Goal: Information Seeking & Learning: Learn about a topic

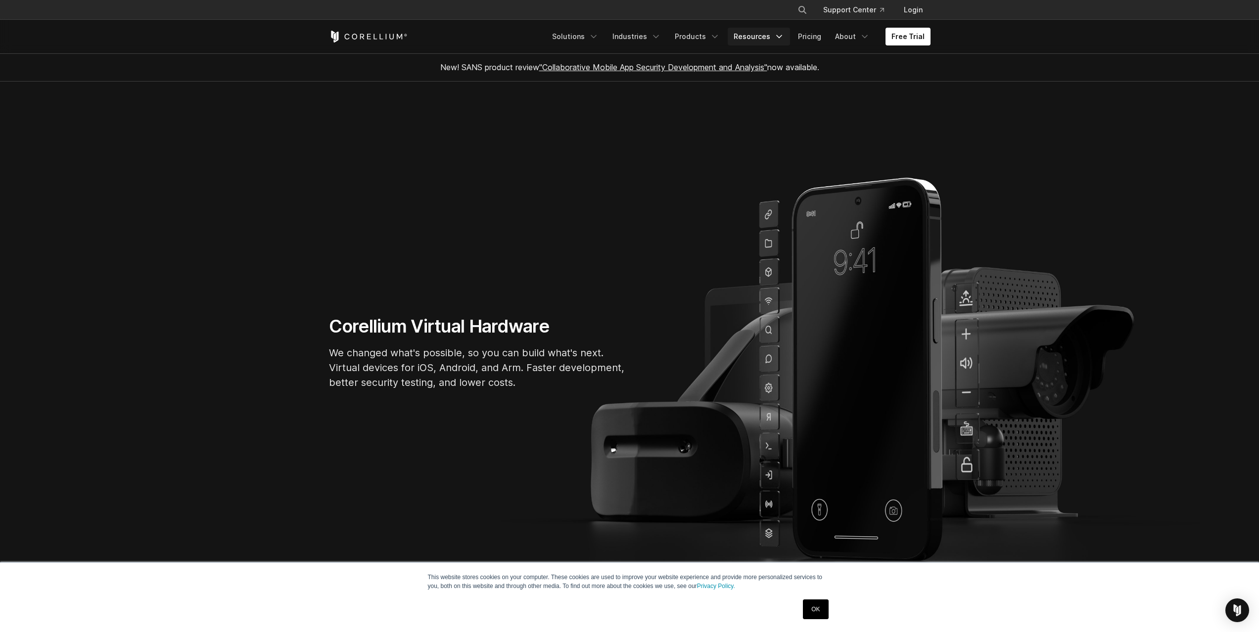
click at [784, 39] on icon "Navigation Menu" at bounding box center [779, 37] width 10 height 10
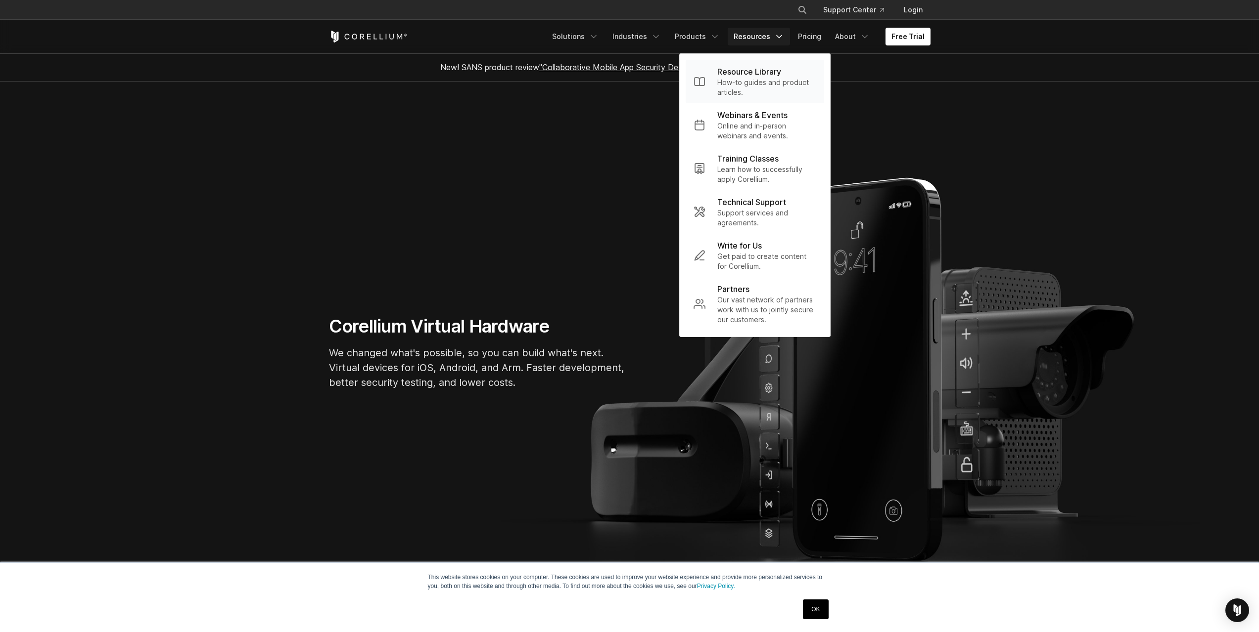
click at [769, 93] on p "How-to guides and product articles." at bounding box center [766, 88] width 99 height 20
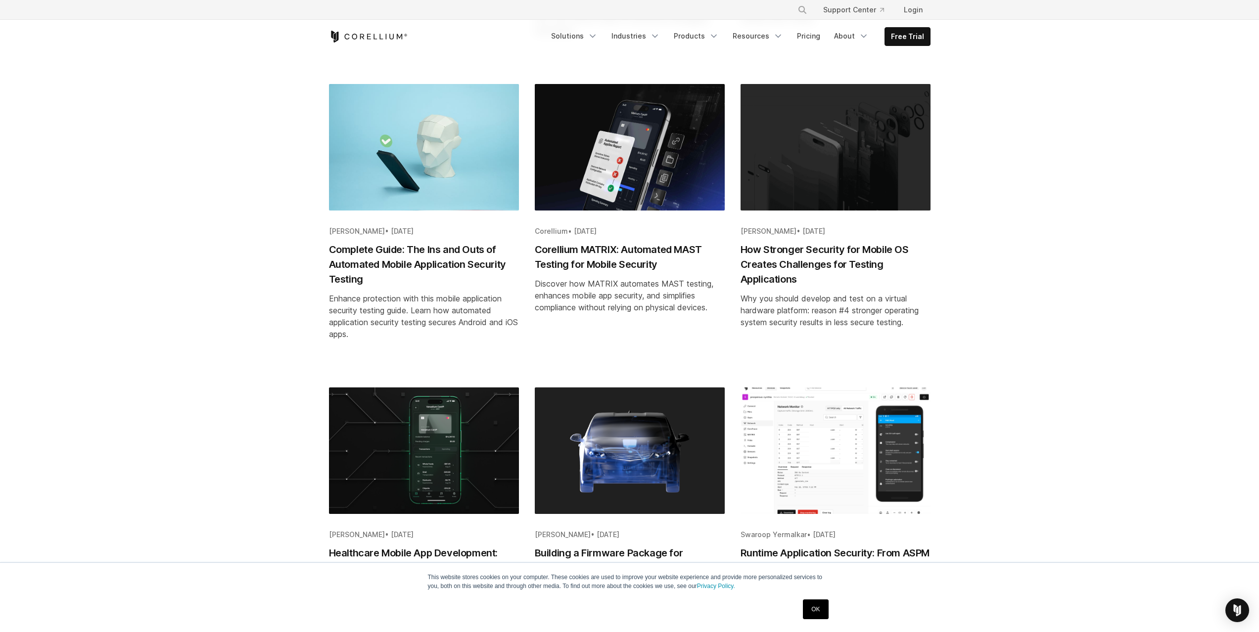
scroll to position [495, 0]
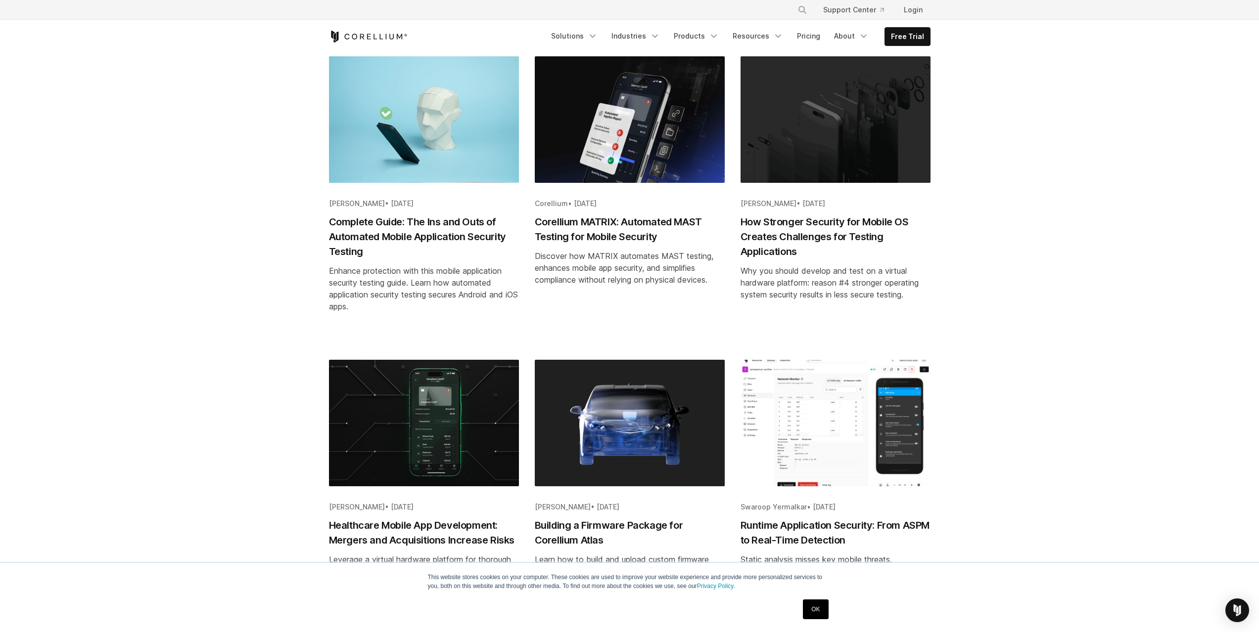
click at [792, 420] on img "Blog post summary: Runtime Application Security: From ASPM to Real-Time Detecti…" at bounding box center [835, 423] width 190 height 127
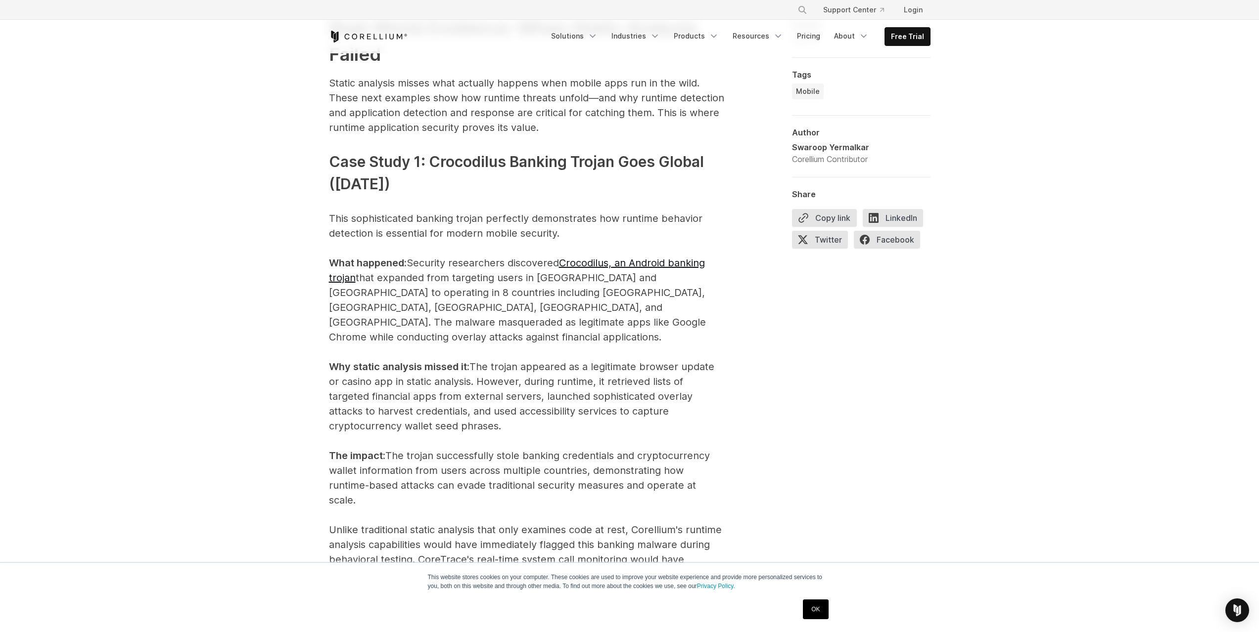
scroll to position [908, 0]
